Goal: Task Accomplishment & Management: Manage account settings

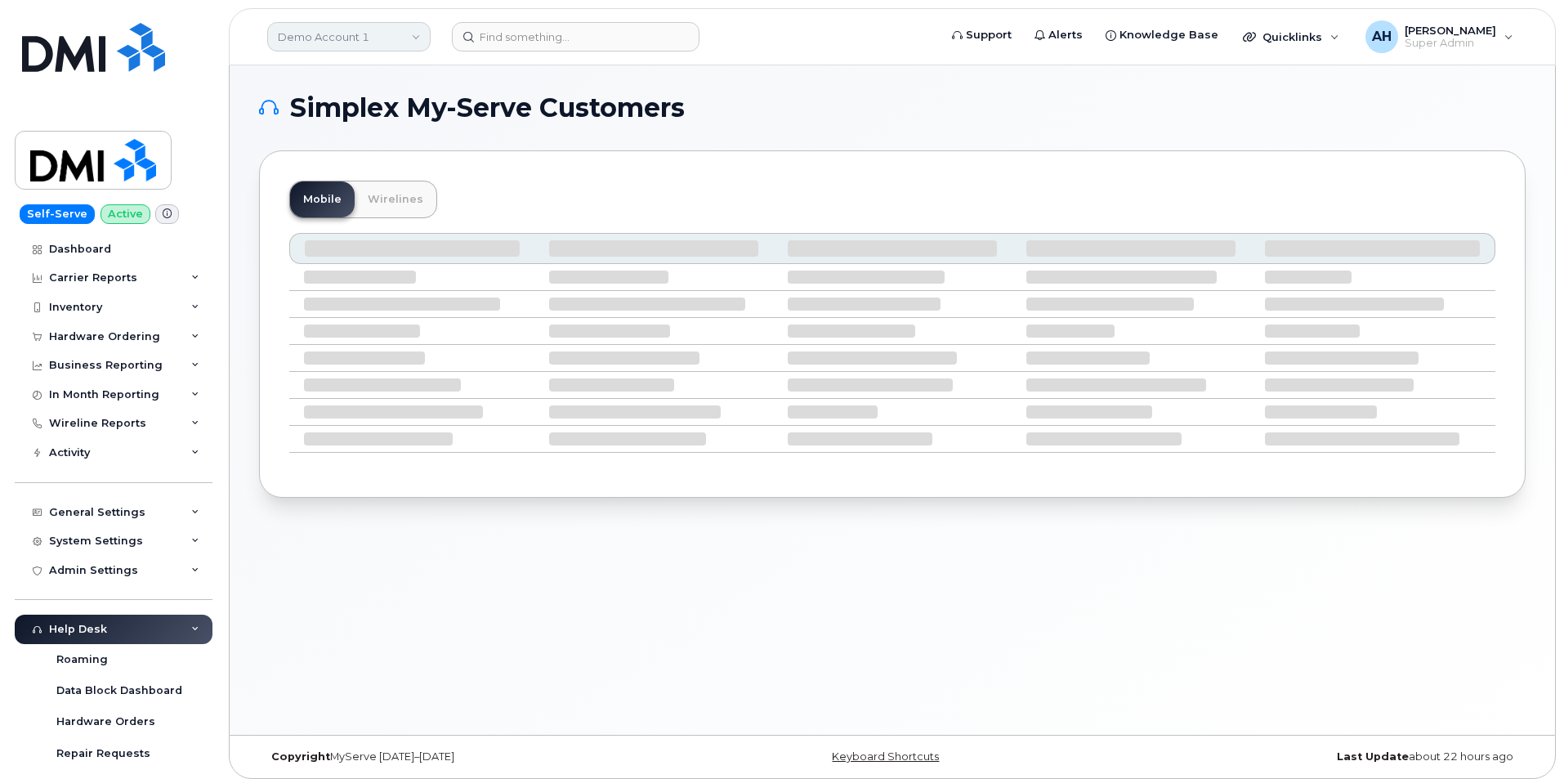
click at [370, 47] on link "Demo Account 1" at bounding box center [348, 36] width 163 height 29
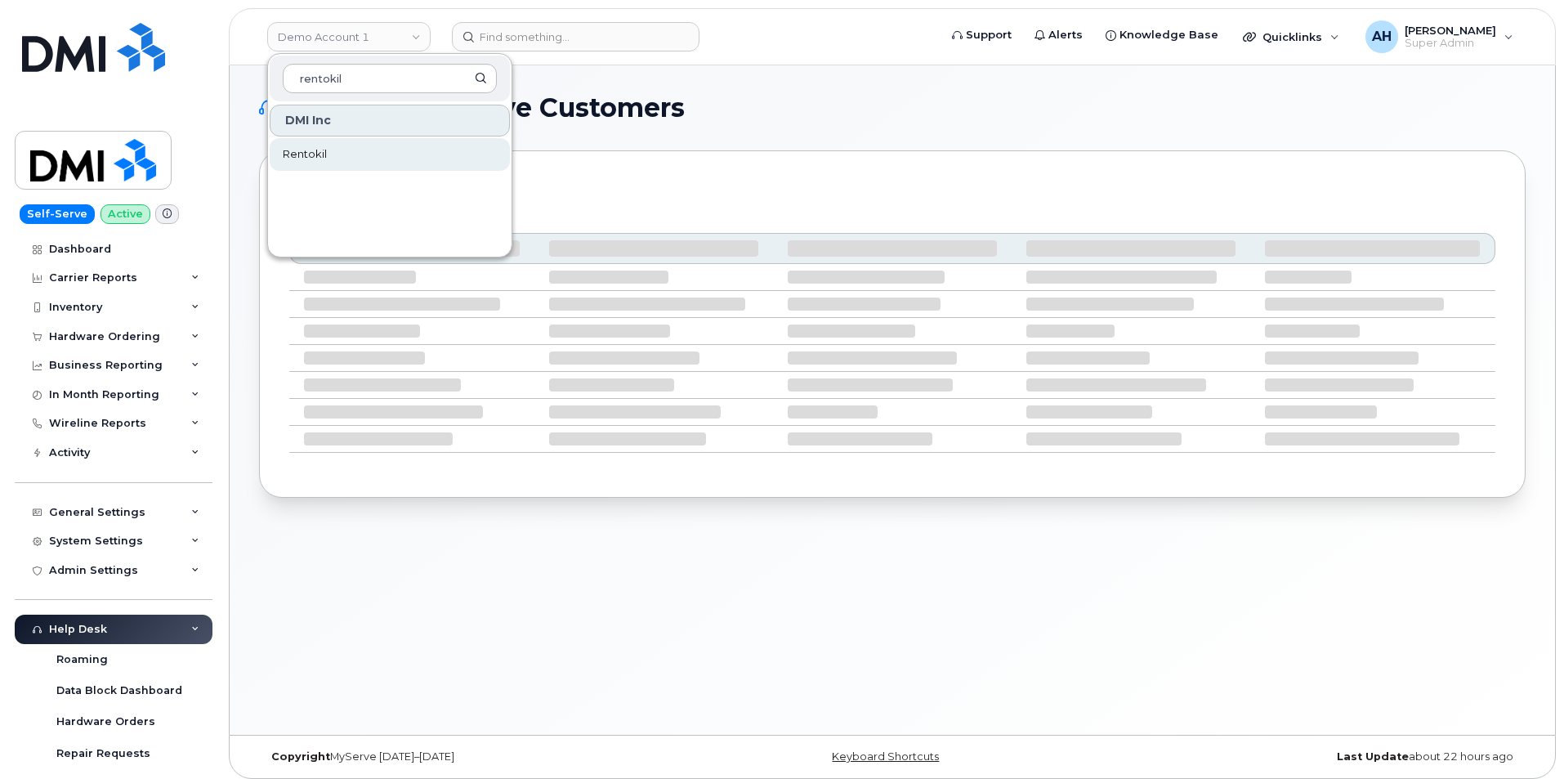
type input "rentokil"
click at [331, 150] on link "Rentokil" at bounding box center [390, 154] width 240 height 33
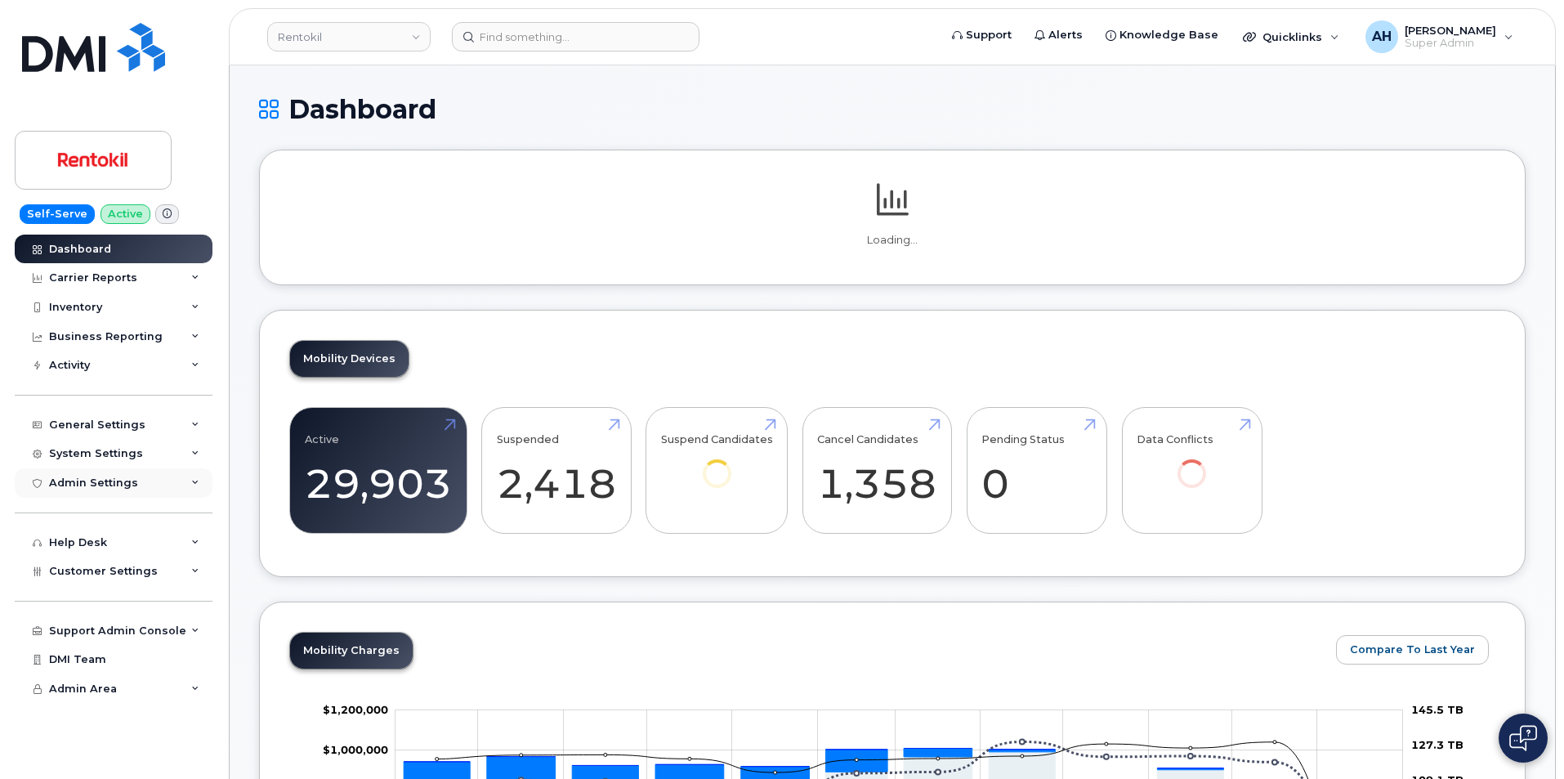
click at [152, 485] on div "Admin Settings" at bounding box center [114, 482] width 198 height 29
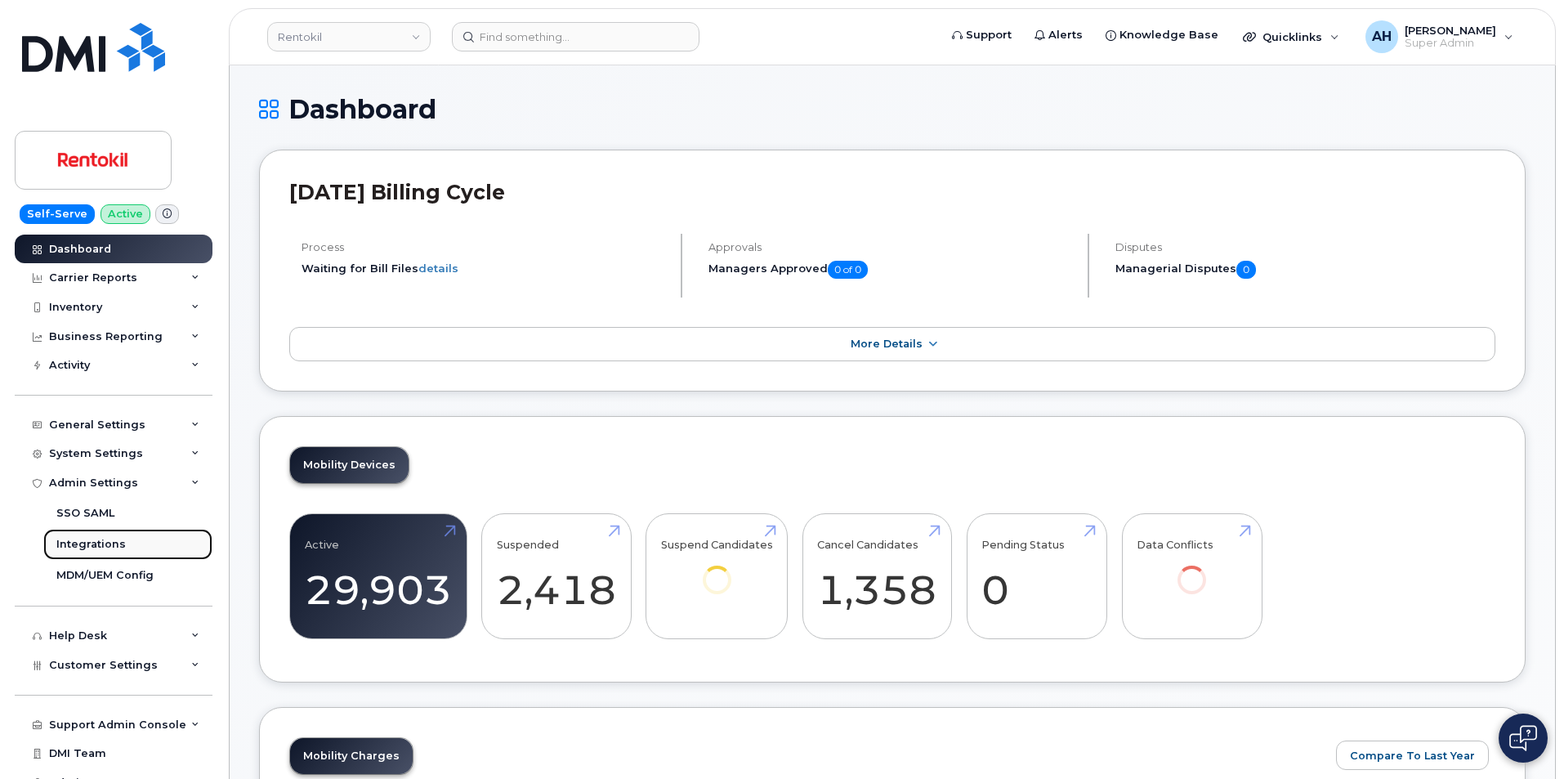
click at [134, 541] on link "Integrations" at bounding box center [127, 544] width 169 height 31
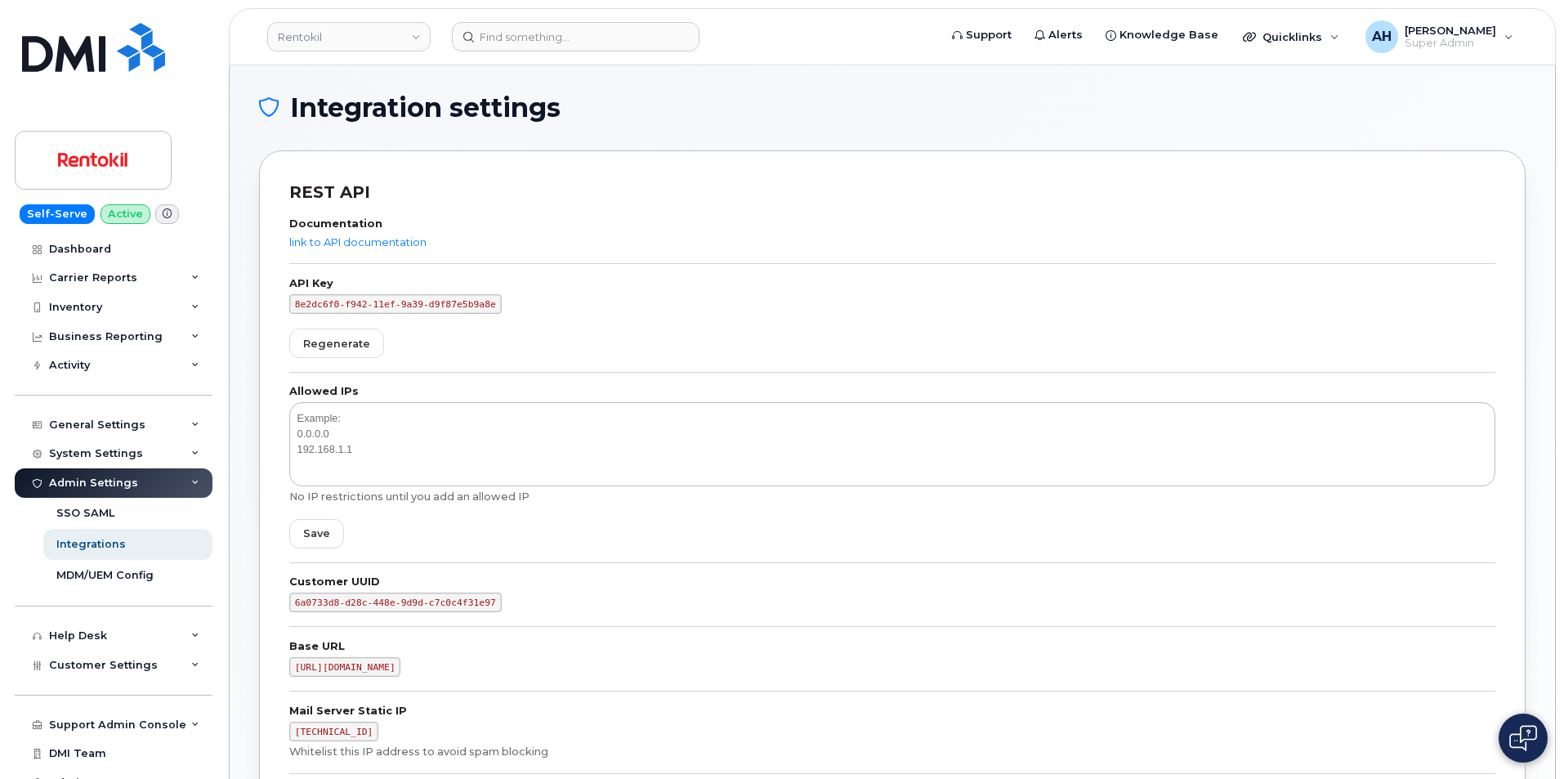
click at [418, 304] on code "8e2dc6f0-f942-11ef-9a39-d9f87e5b9a8e" at bounding box center [395, 304] width 212 height 20
copy form "8e2dc6f0-f942-11ef-9a39-d9f87e5b9a8e Regenerate"
click at [398, 305] on code "8e2dc6f0-f942-11ef-9a39-d9f87e5b9a8e" at bounding box center [395, 304] width 212 height 20
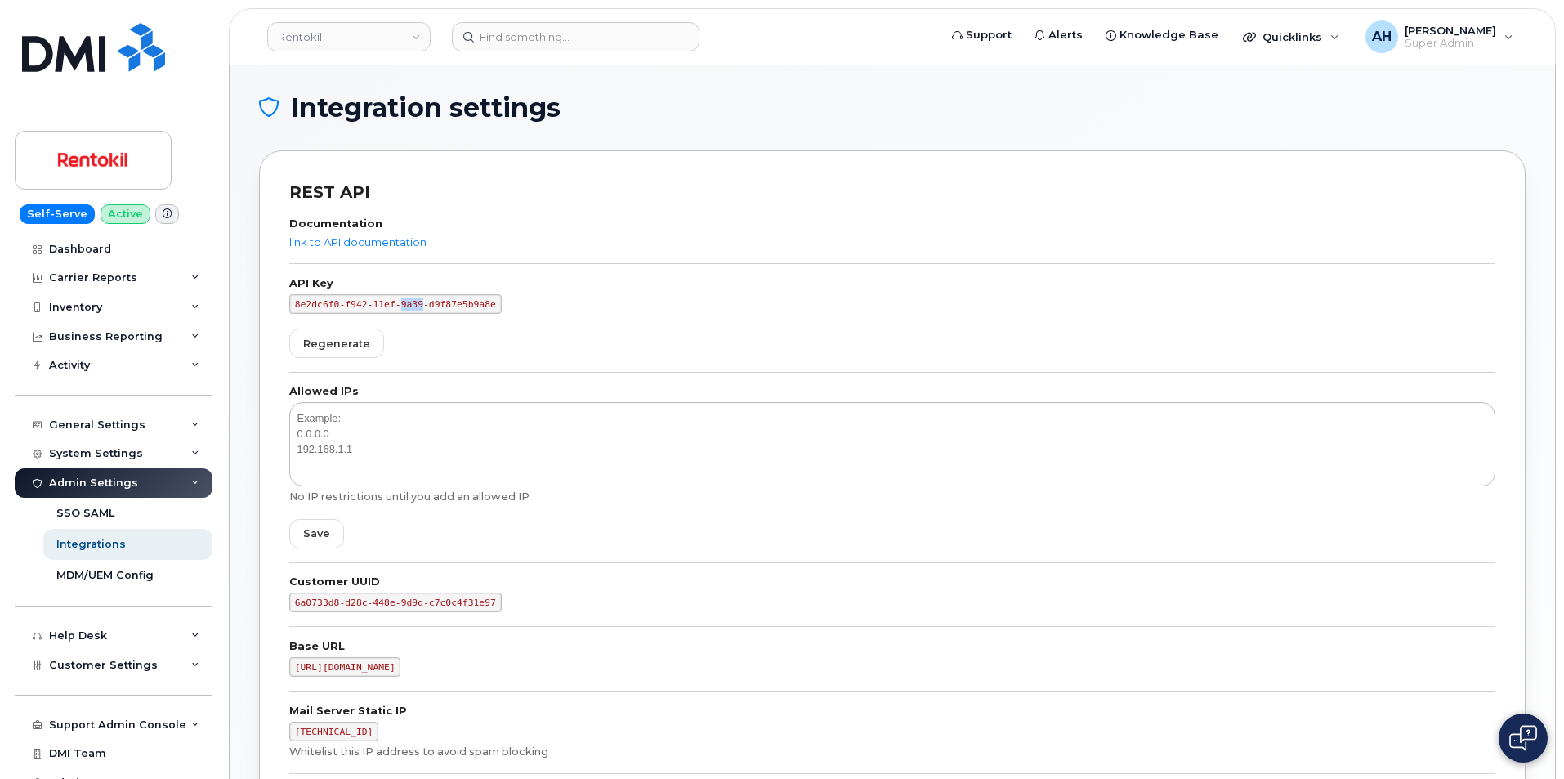
click at [398, 305] on code "8e2dc6f0-f942-11ef-9a39-d9f87e5b9a8e" at bounding box center [395, 304] width 212 height 20
